Goal: Task Accomplishment & Management: Manage account settings

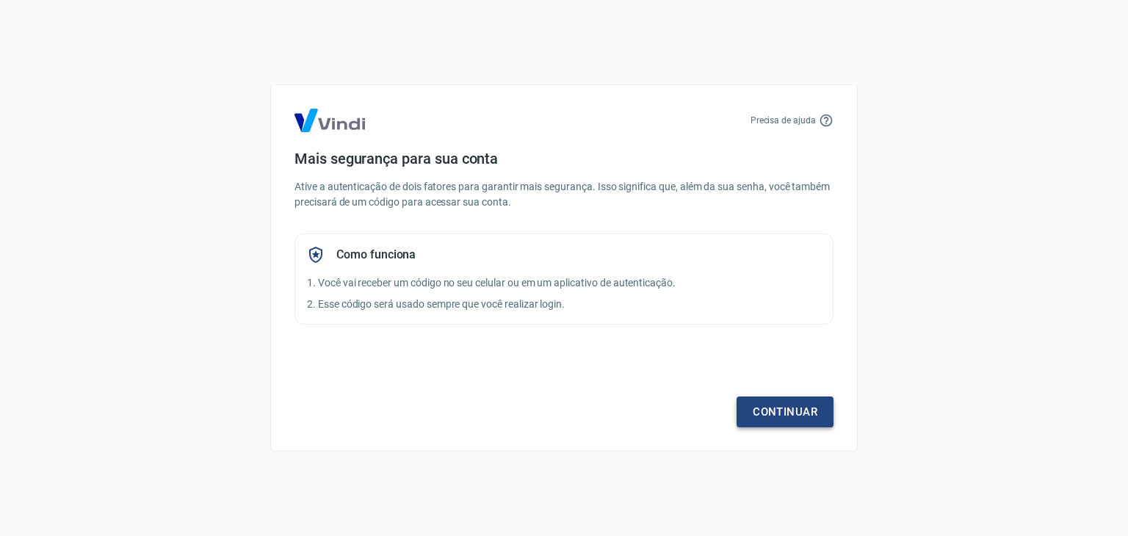
click at [772, 411] on link "Continuar" at bounding box center [785, 412] width 97 height 31
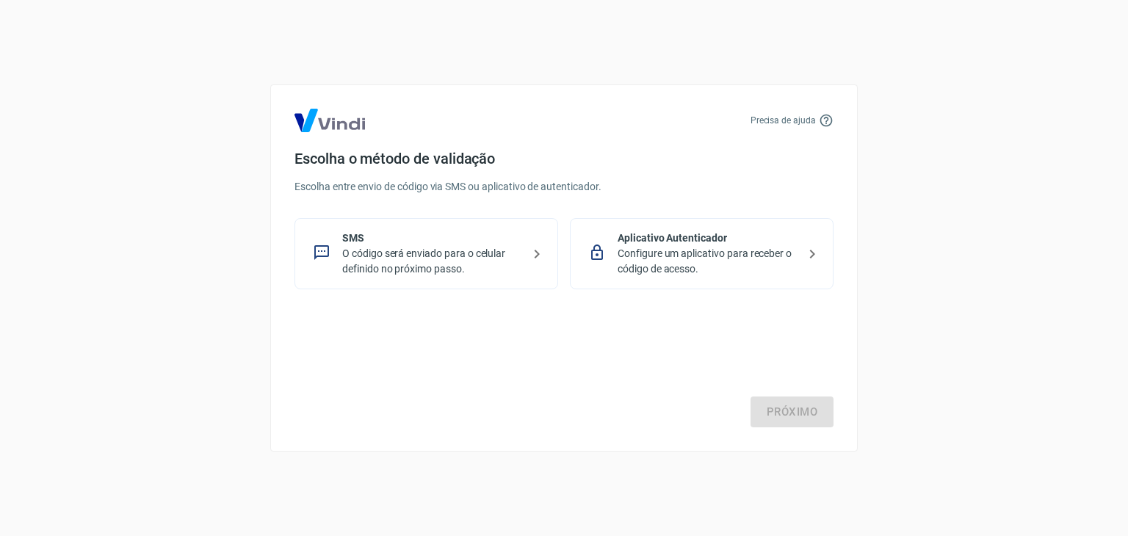
click at [391, 257] on p "O código será enviado para o celular definido no próximo passo." at bounding box center [432, 261] width 180 height 31
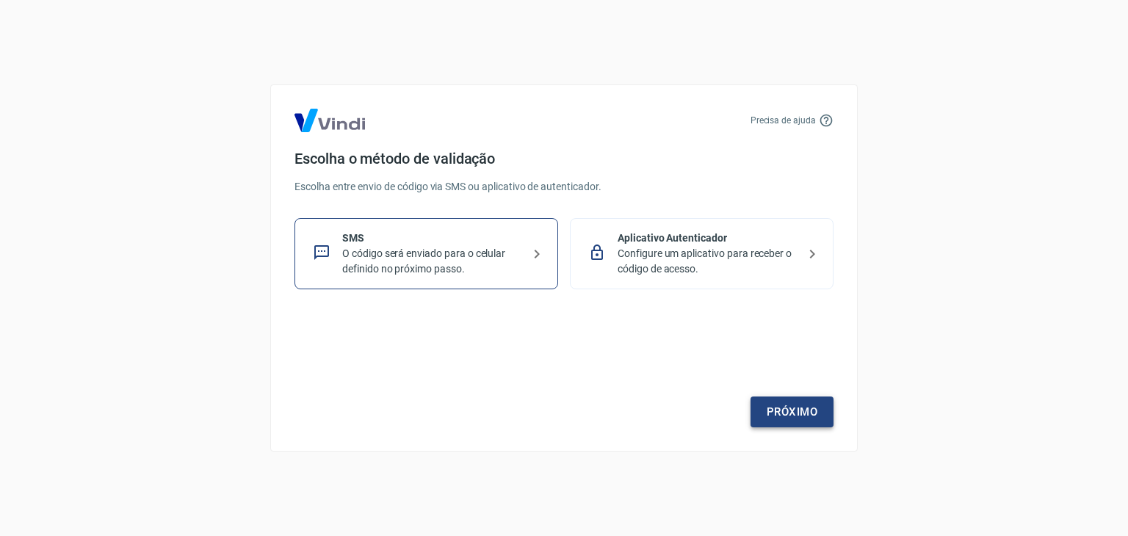
click at [799, 414] on link "Próximo" at bounding box center [792, 412] width 83 height 31
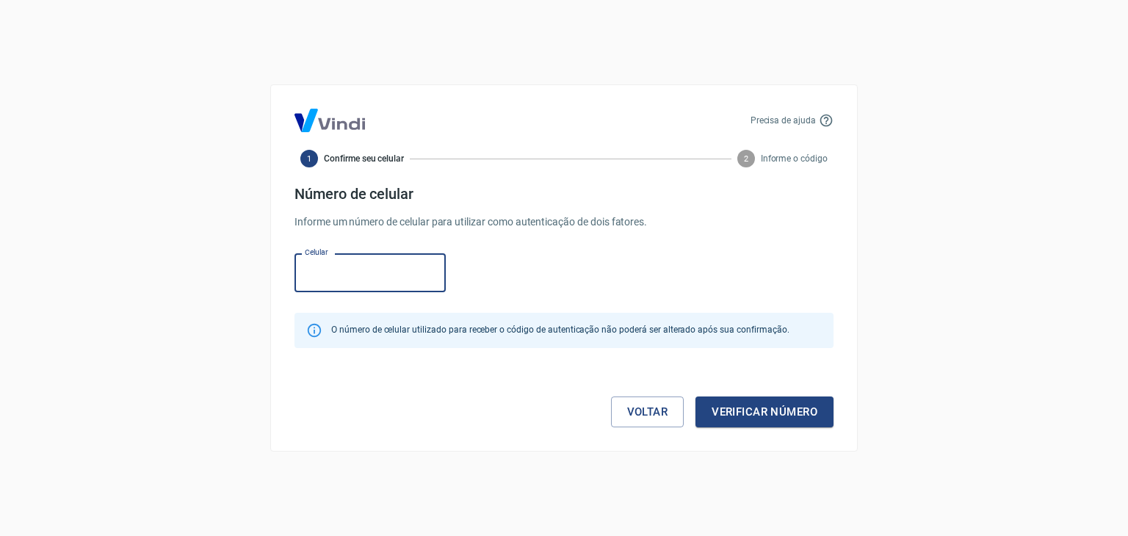
click at [391, 275] on input "Celular" at bounding box center [370, 272] width 151 height 39
type input "(11) 91045-3534"
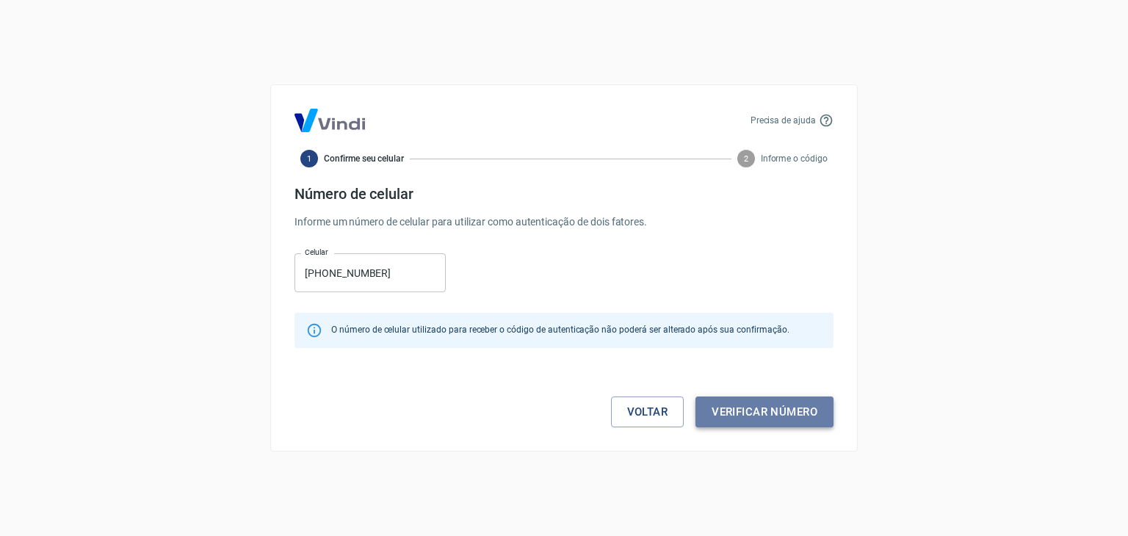
click at [741, 412] on button "Verificar número" at bounding box center [765, 412] width 138 height 31
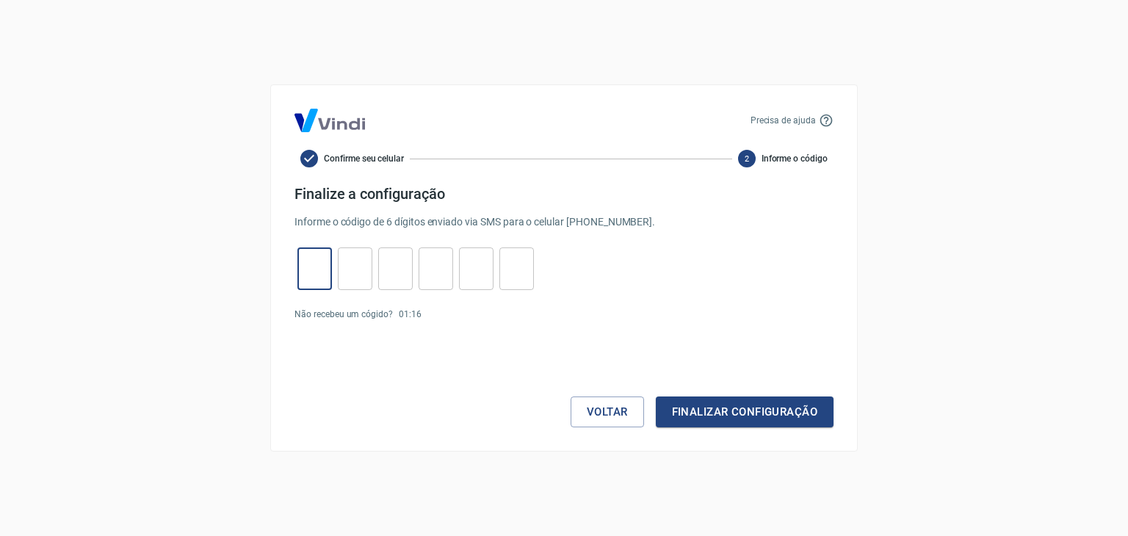
click at [329, 258] on input "tel" at bounding box center [315, 269] width 35 height 32
type input "7"
type input "1"
type input "7"
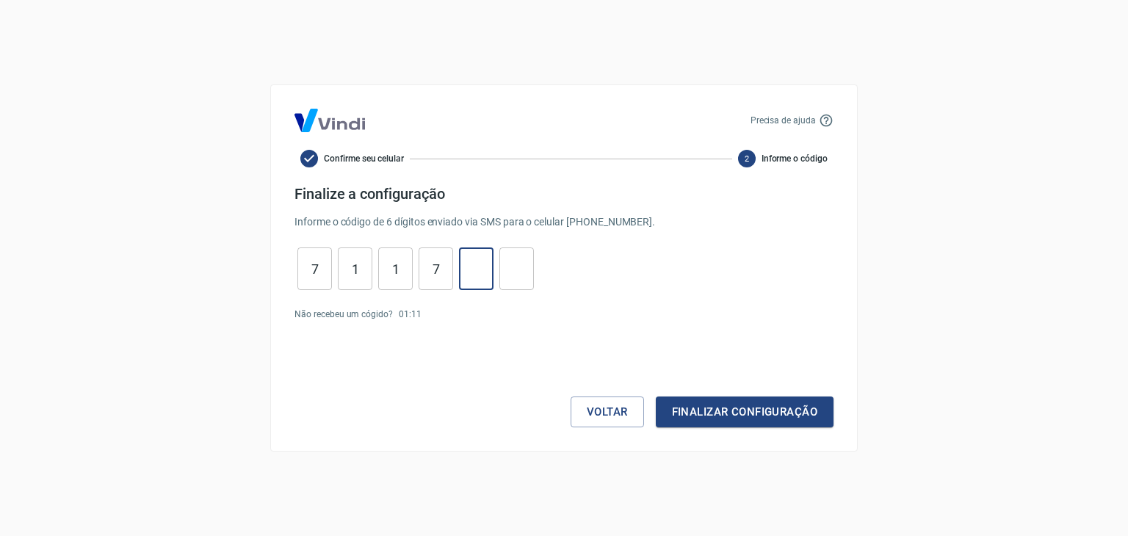
type input "1"
type input "5"
click at [742, 406] on button "Finalizar configuração" at bounding box center [745, 412] width 178 height 31
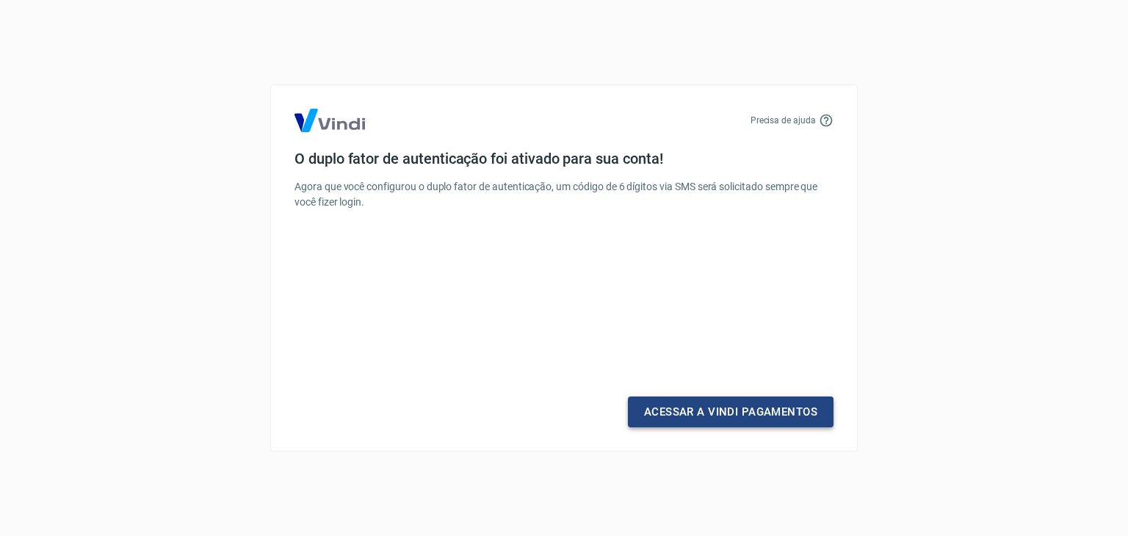
click at [738, 409] on link "Acessar a Vindi Pagamentos" at bounding box center [731, 412] width 206 height 31
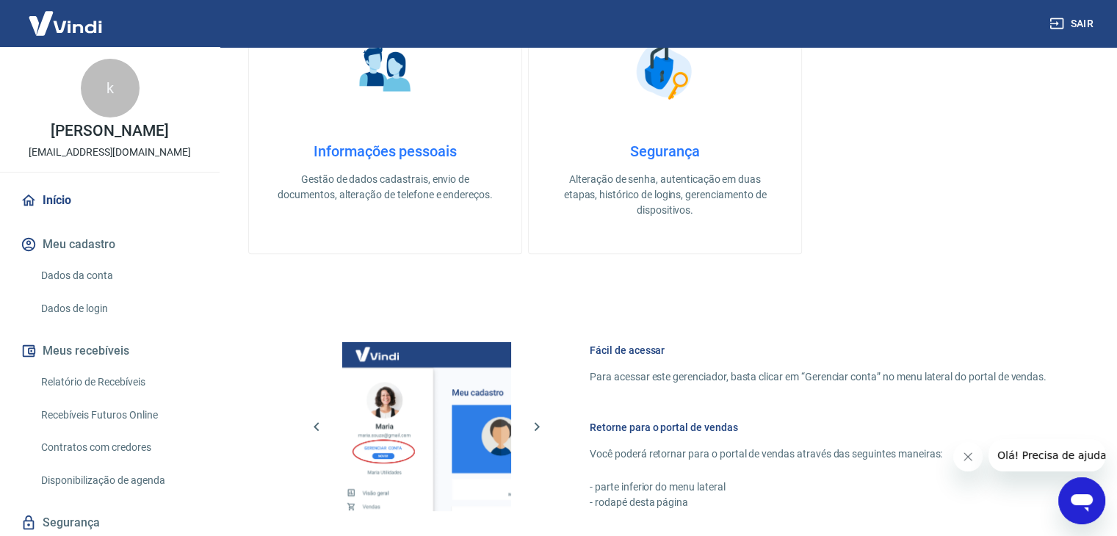
scroll to position [776, 0]
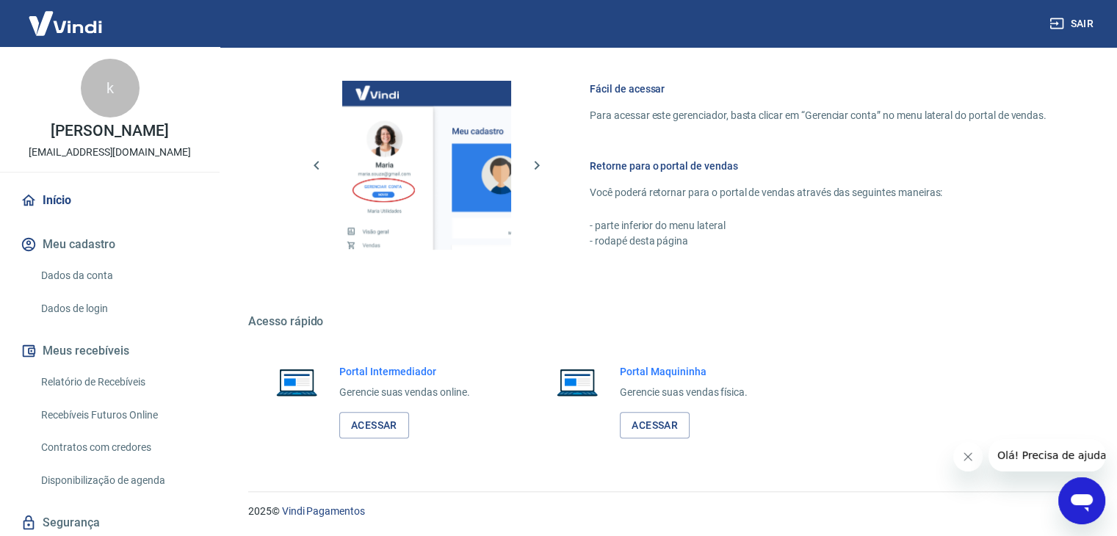
click at [134, 273] on link "Dados da conta" at bounding box center [118, 276] width 167 height 30
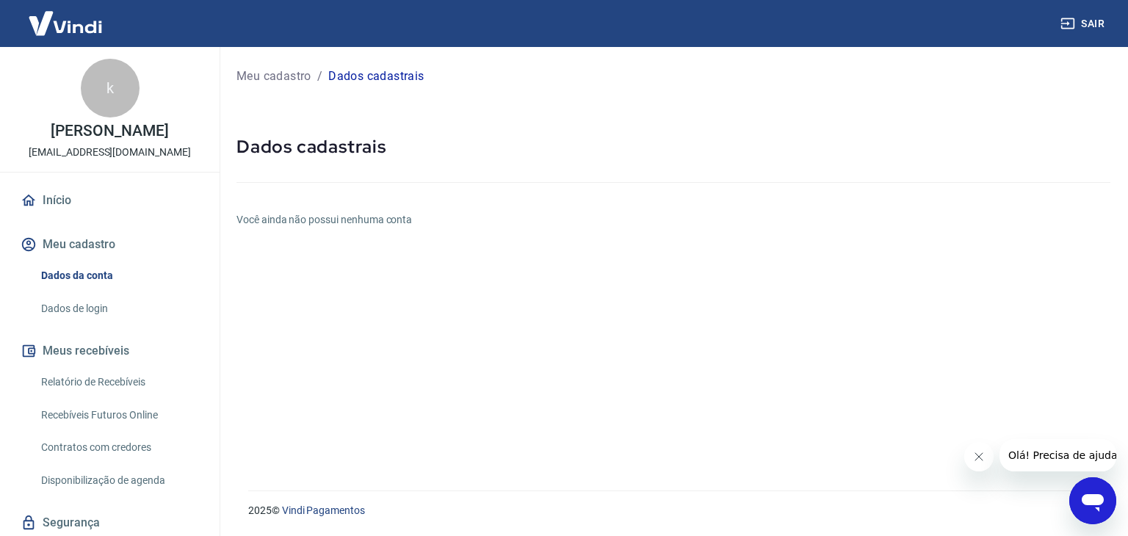
click at [49, 198] on link "Início" at bounding box center [110, 200] width 184 height 32
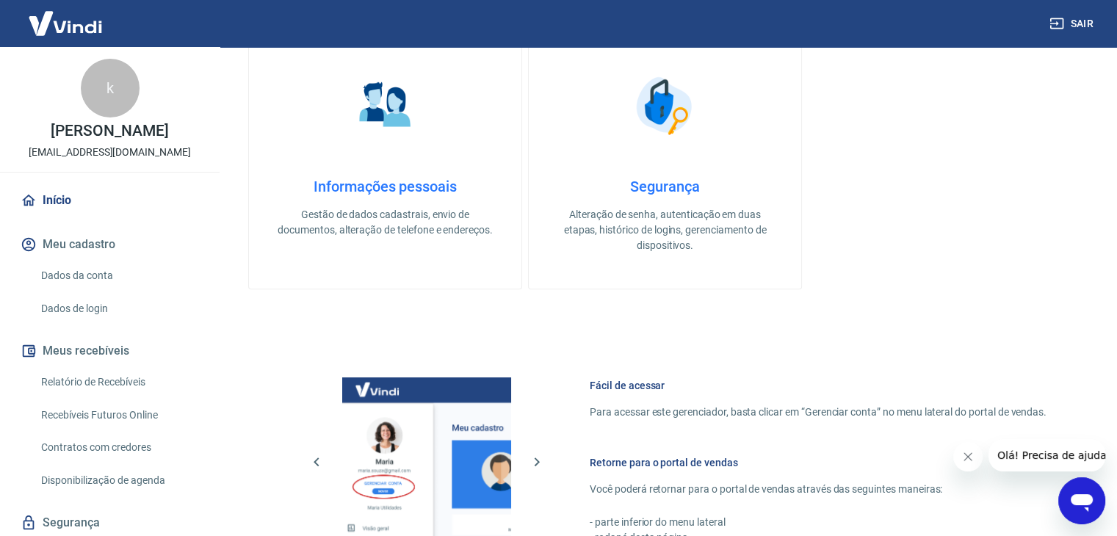
scroll to position [514, 0]
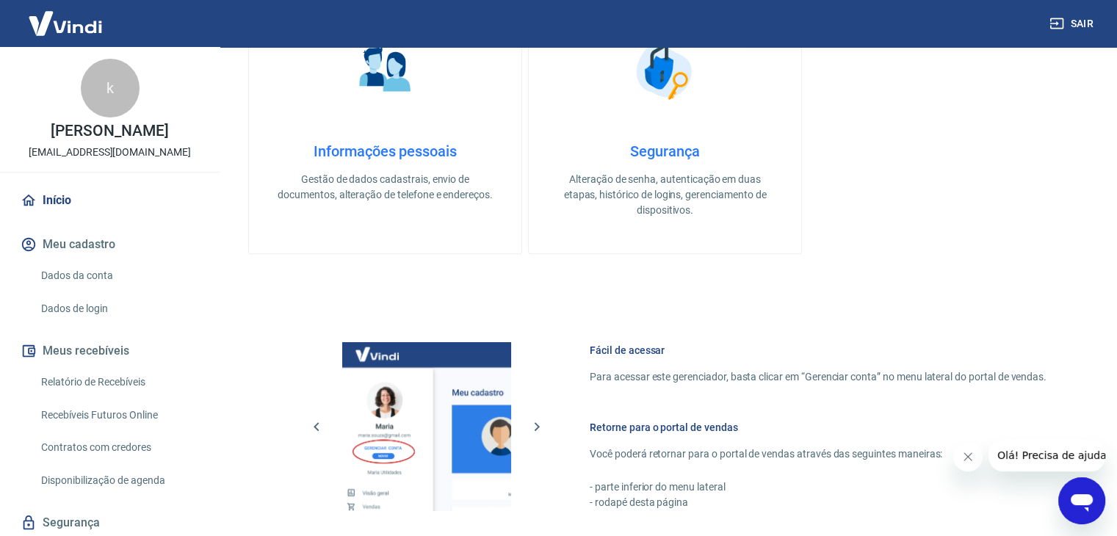
click at [373, 156] on h4 "Informações pessoais" at bounding box center [386, 152] width 226 height 18
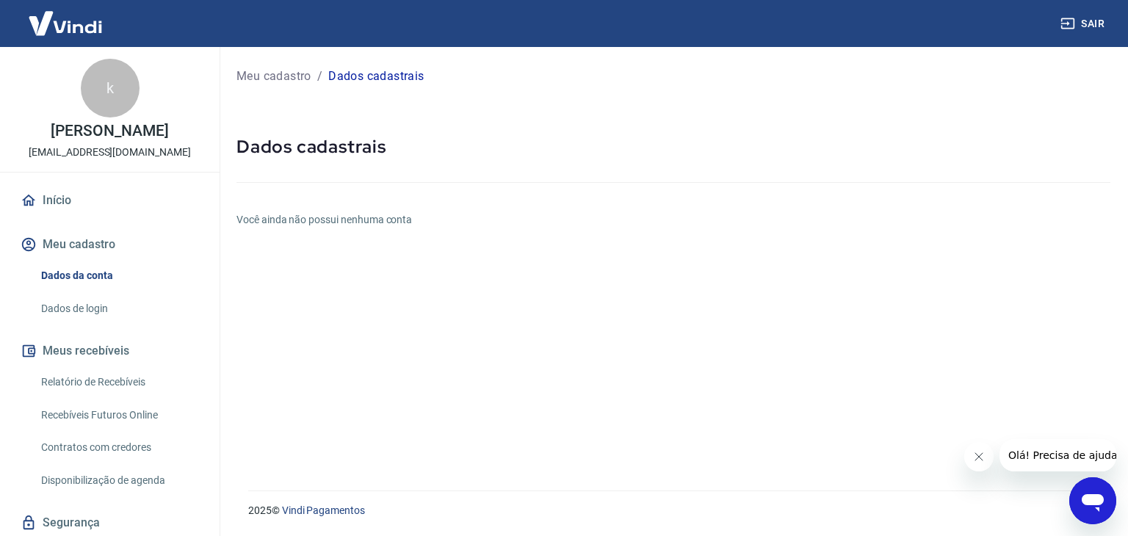
click at [96, 306] on link "Dados de login" at bounding box center [118, 309] width 167 height 30
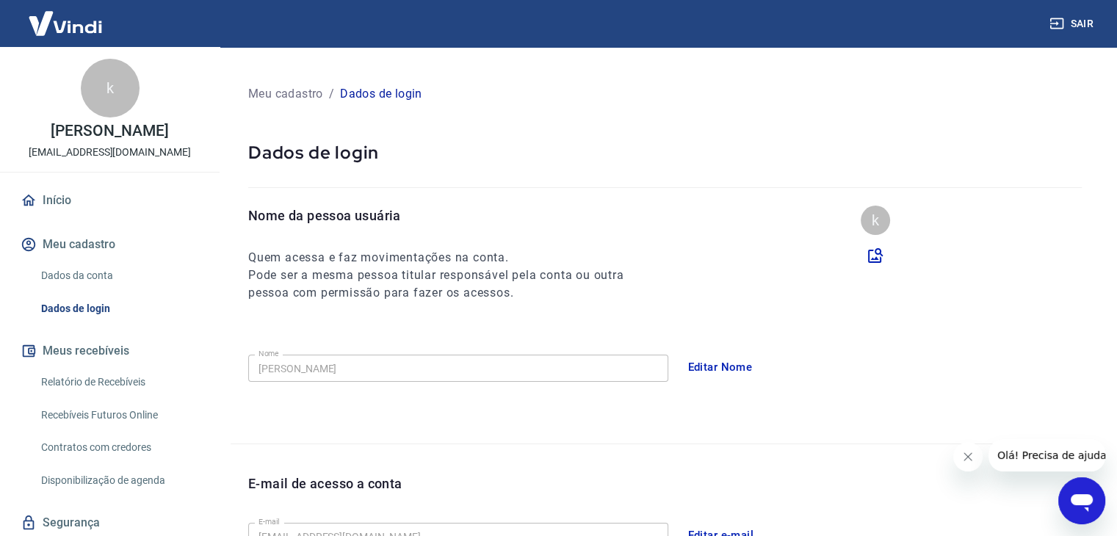
click at [106, 248] on button "Meu cadastro" at bounding box center [110, 244] width 184 height 32
click at [110, 271] on link "Dados da conta" at bounding box center [118, 276] width 167 height 30
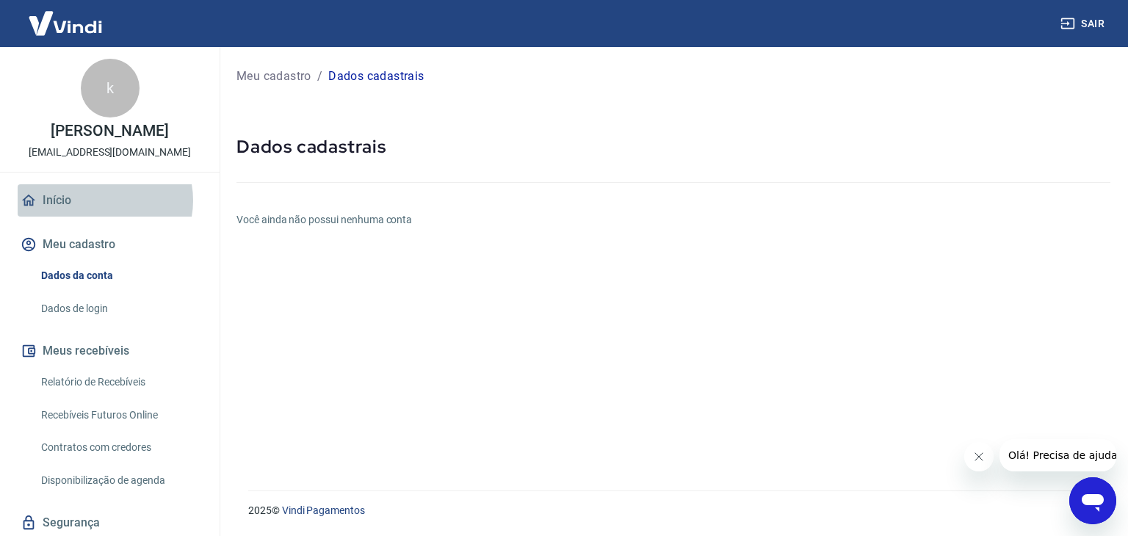
click at [101, 201] on link "Início" at bounding box center [110, 200] width 184 height 32
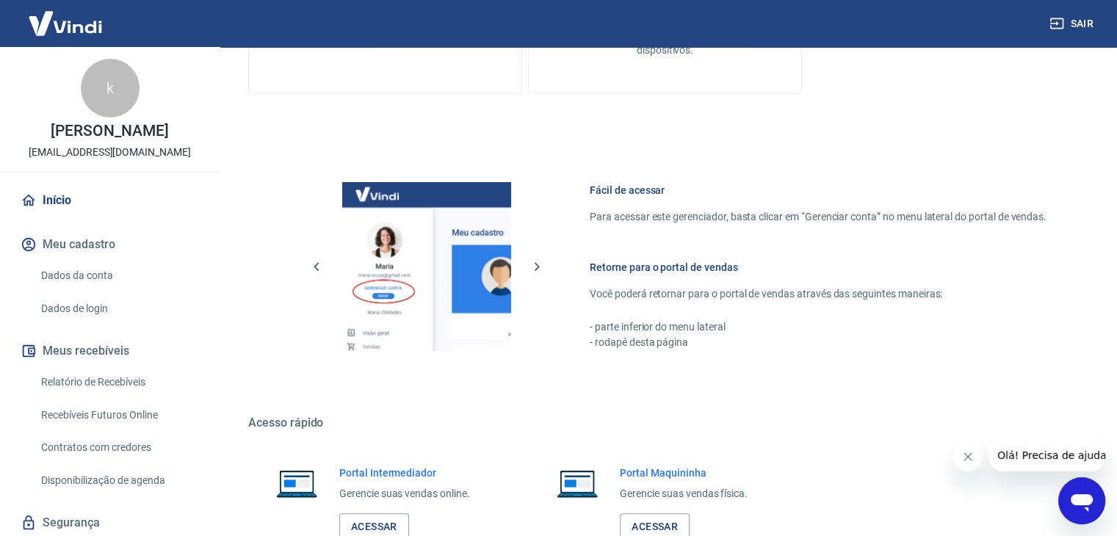
scroll to position [776, 0]
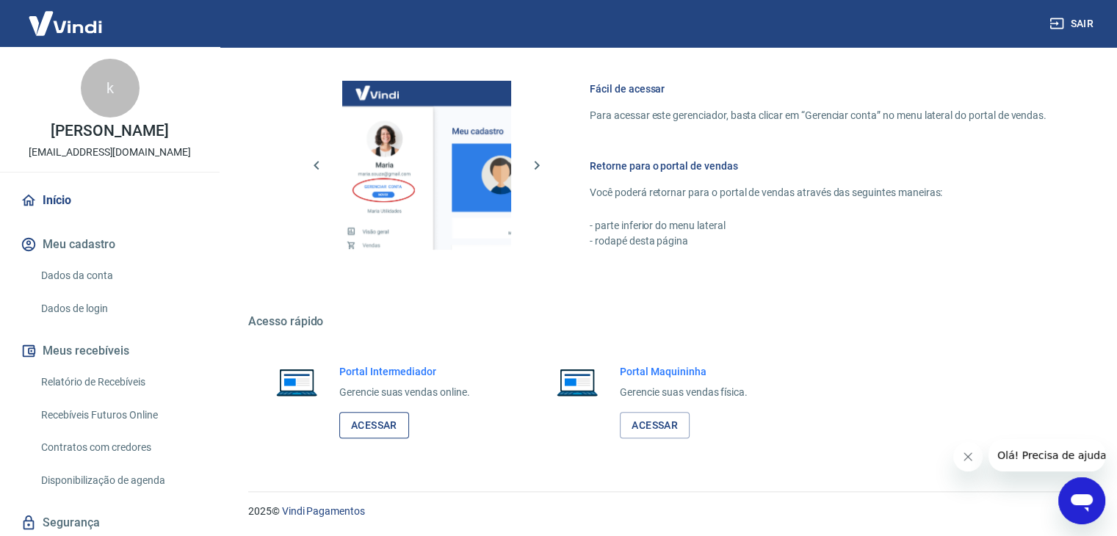
click at [381, 424] on link "Acessar" at bounding box center [374, 425] width 70 height 27
